Goal: Check status: Check status

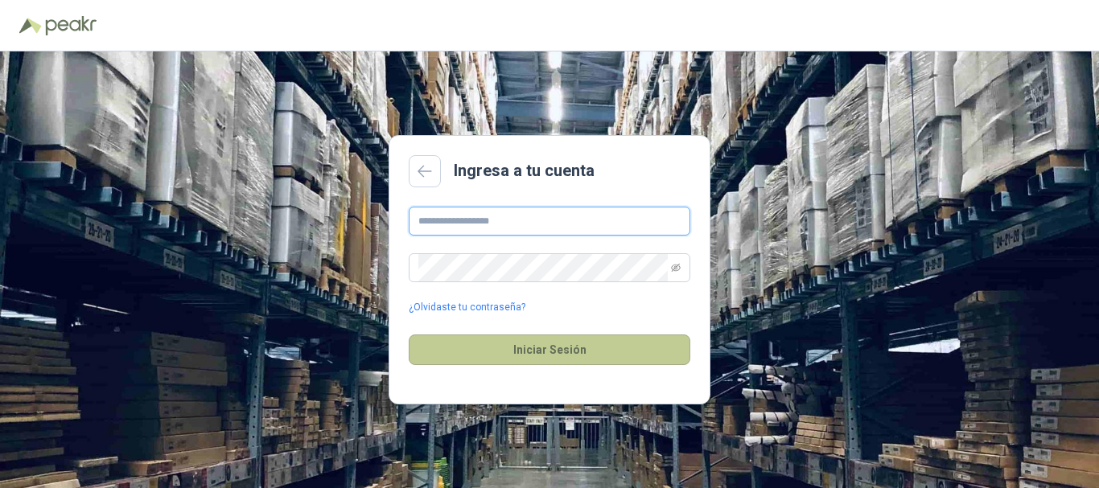
type input "**********"
click at [567, 353] on button "Iniciar Sesión" at bounding box center [549, 350] width 281 height 31
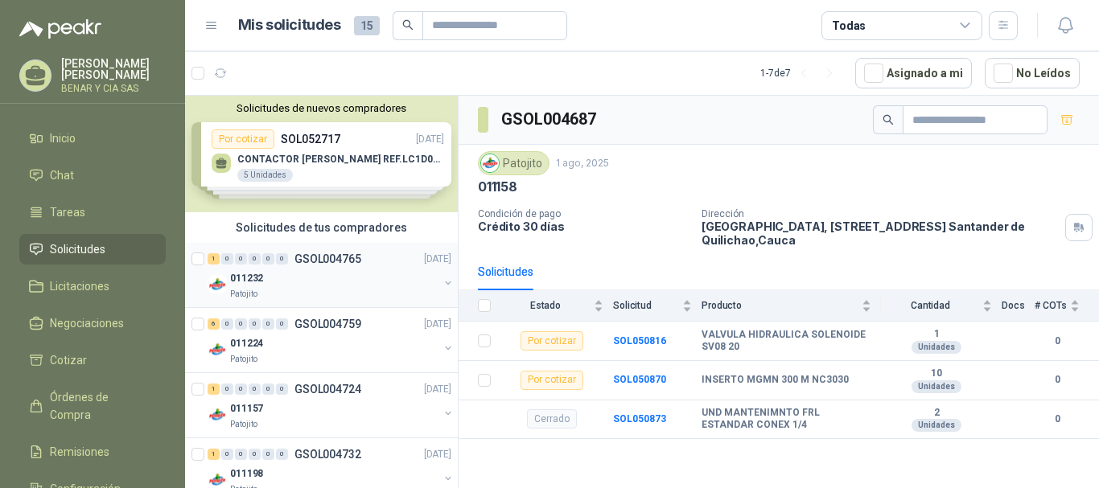
click at [273, 286] on div "011232" at bounding box center [334, 278] width 208 height 19
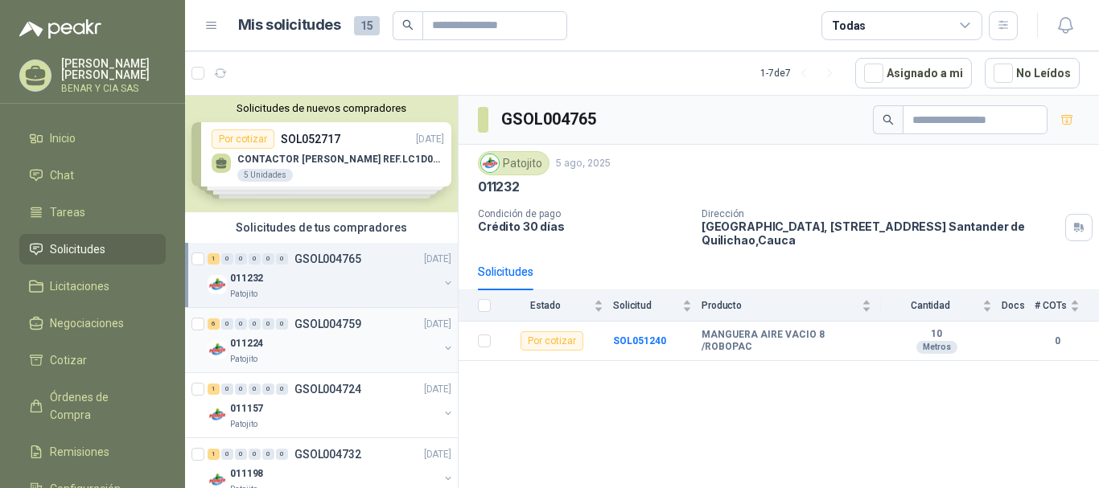
click at [253, 352] on div "011224" at bounding box center [334, 343] width 208 height 19
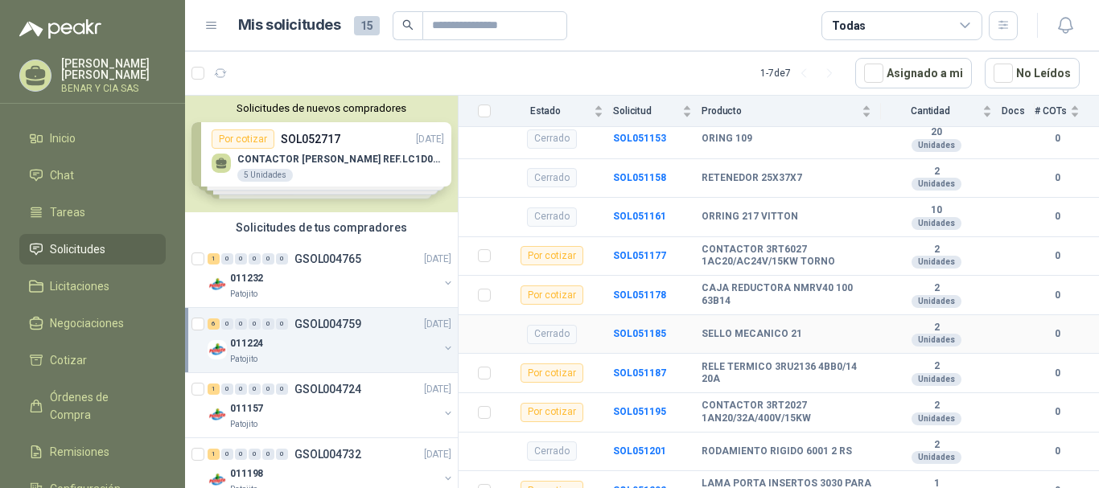
scroll to position [297, 0]
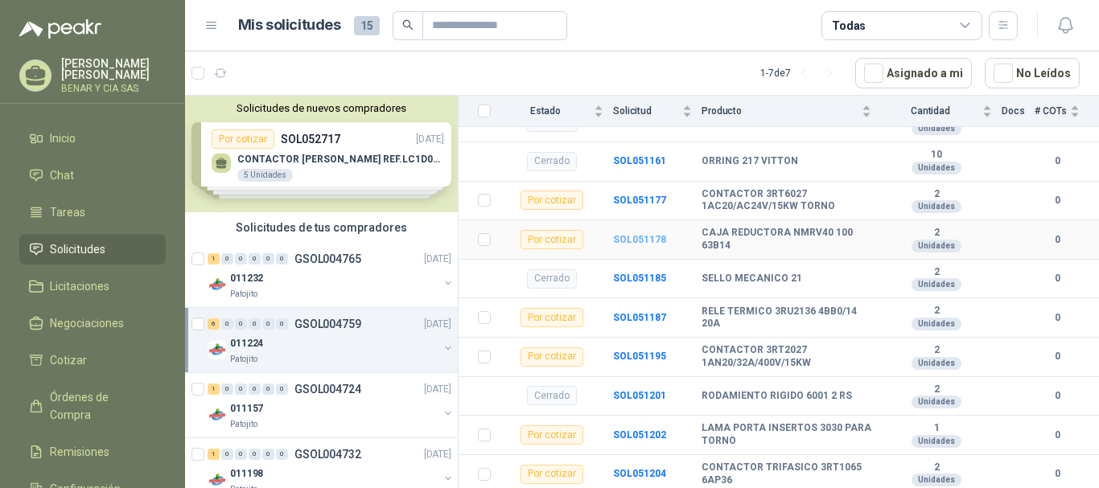
click at [644, 244] on b "SOL051178" at bounding box center [639, 239] width 53 height 11
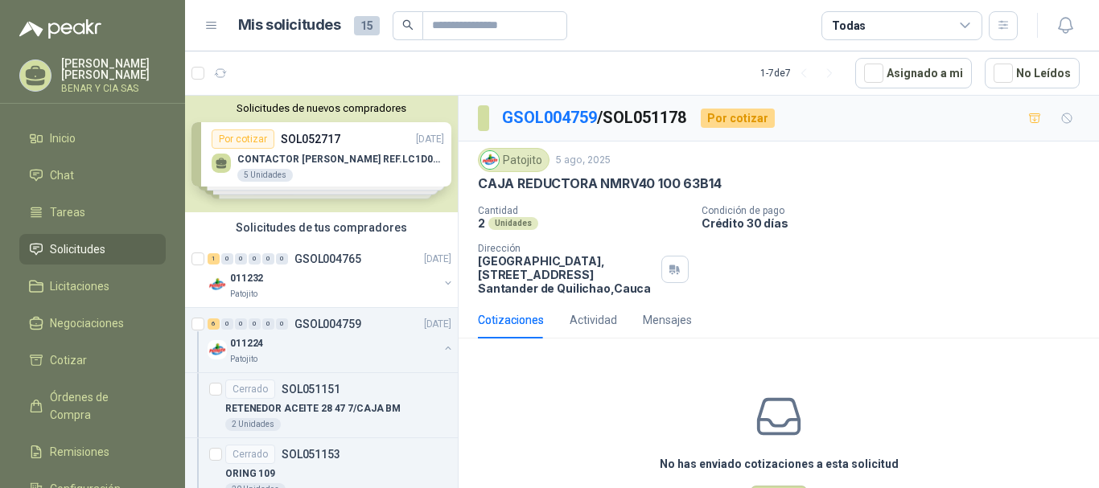
click at [756, 119] on div "Por cotizar" at bounding box center [738, 118] width 74 height 19
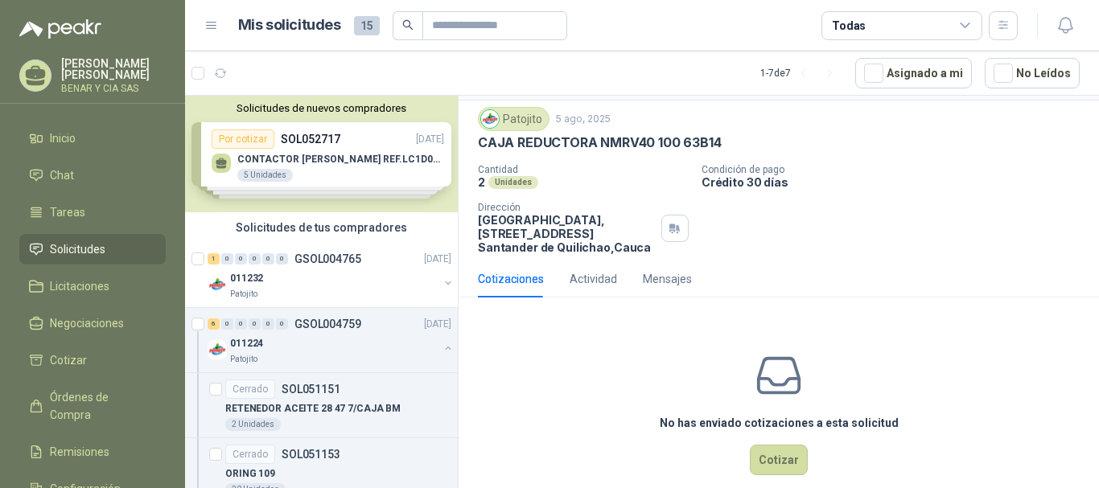
scroll to position [64, 0]
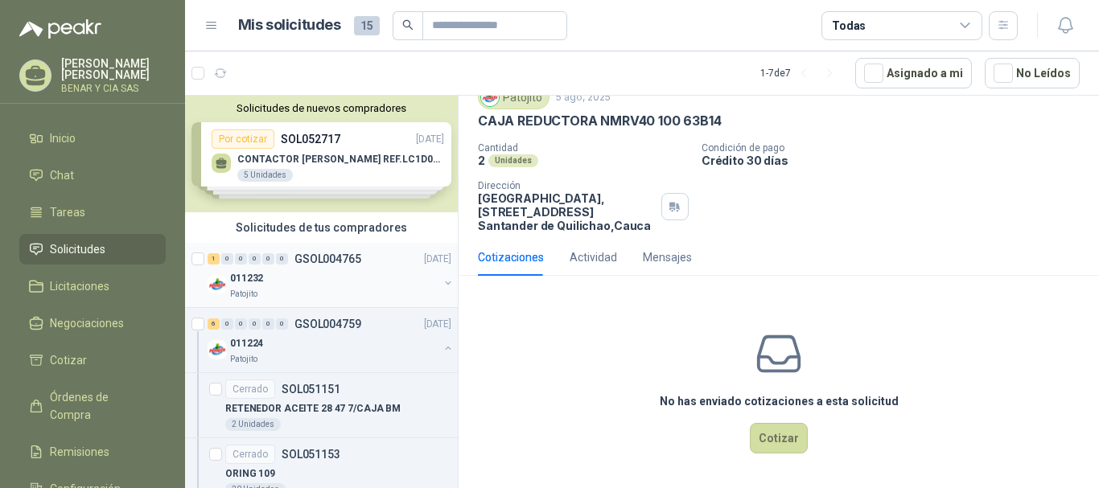
click at [305, 288] on div "Patojito" at bounding box center [334, 294] width 208 height 13
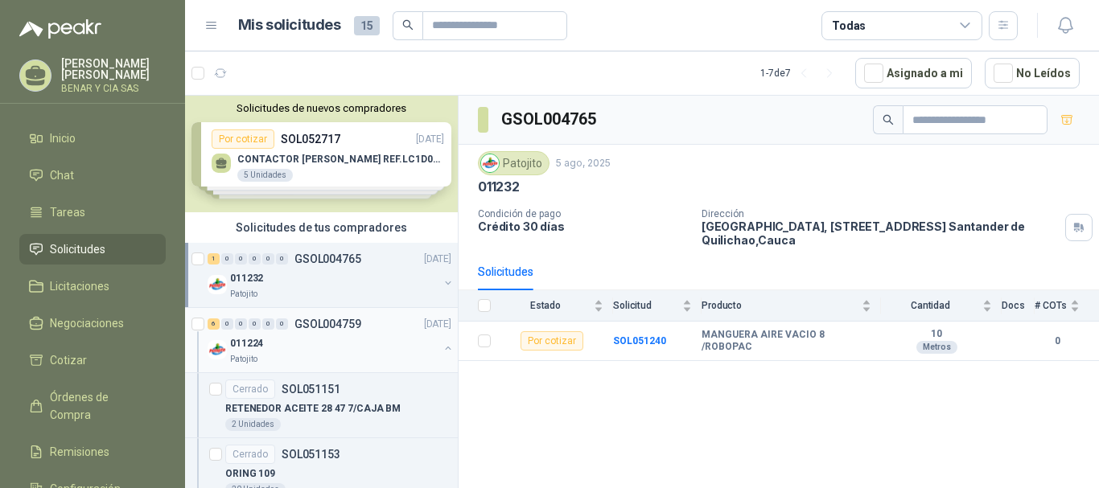
click at [283, 341] on div "011224" at bounding box center [334, 343] width 208 height 19
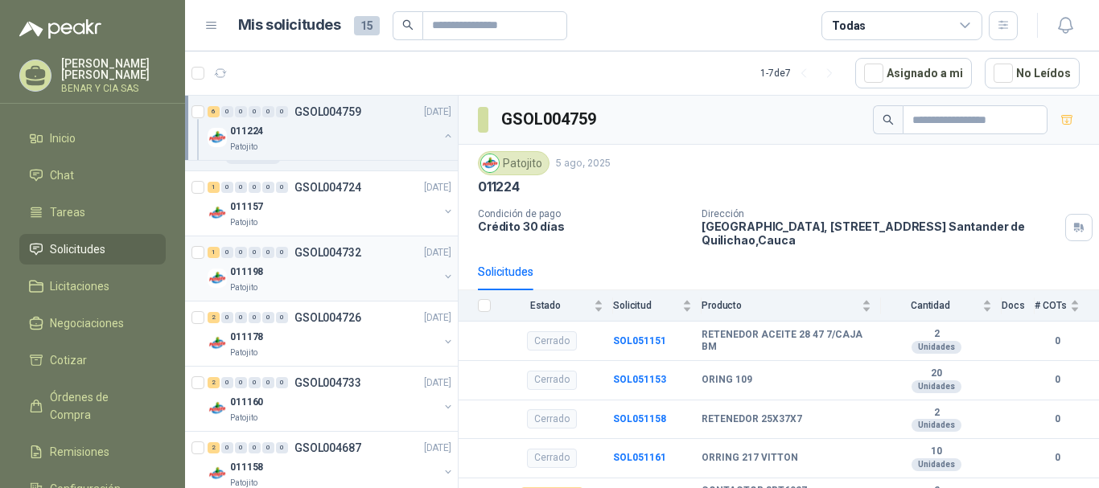
scroll to position [1009, 0]
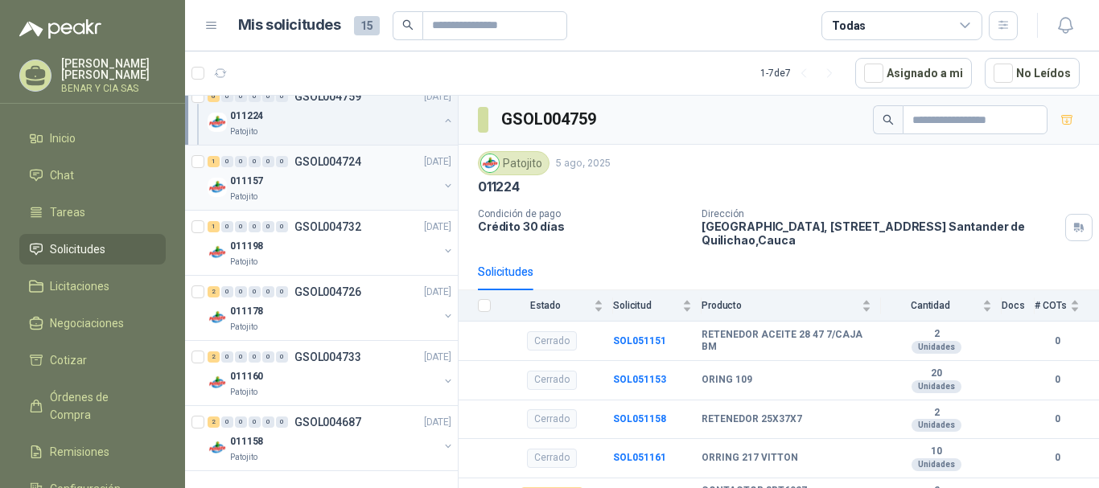
click at [245, 178] on p "011157" at bounding box center [246, 181] width 33 height 15
